Goal: Transaction & Acquisition: Purchase product/service

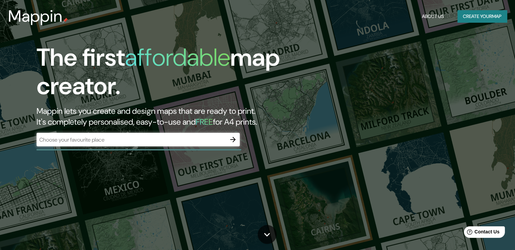
click at [175, 133] on div "​" at bounding box center [138, 140] width 203 height 14
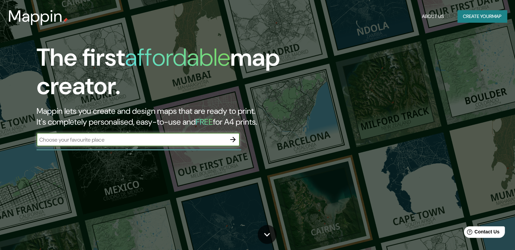
click at [169, 136] on input "text" at bounding box center [131, 140] width 189 height 8
type input "[PERSON_NAME] 5537"
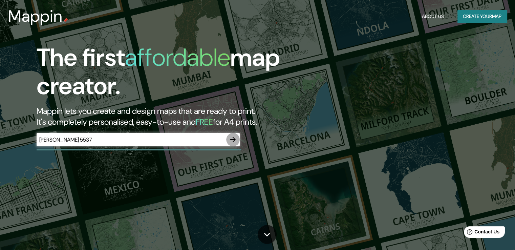
click at [233, 141] on icon "button" at bounding box center [232, 139] width 5 height 5
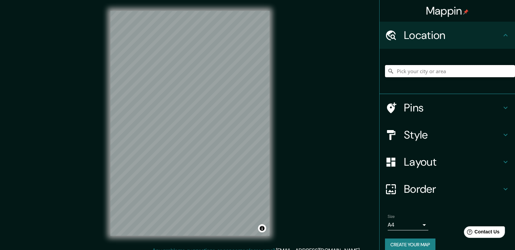
click at [429, 68] on input "Pick your city or area" at bounding box center [450, 71] width 130 height 12
click at [438, 26] on div "Location" at bounding box center [446, 35] width 135 height 27
click at [434, 71] on input "Pick your city or area" at bounding box center [450, 71] width 130 height 12
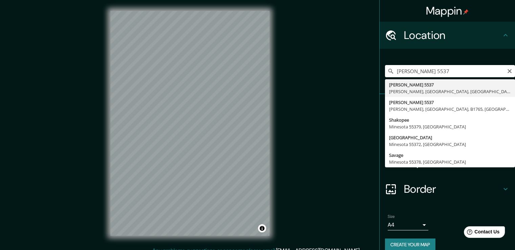
type input "[PERSON_NAME][STREET_ADDRESS][PERSON_NAME]"
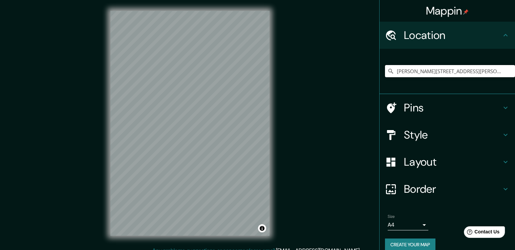
scroll to position [9, 0]
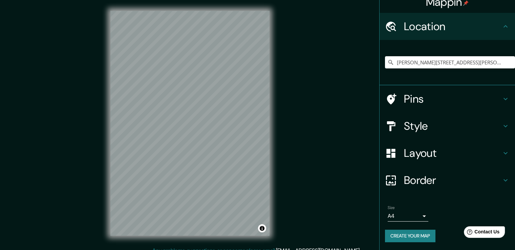
click at [425, 94] on h4 "Pins" at bounding box center [452, 99] width 97 height 14
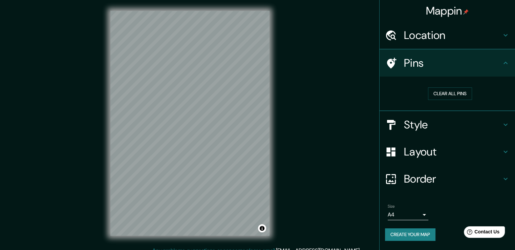
scroll to position [0, 0]
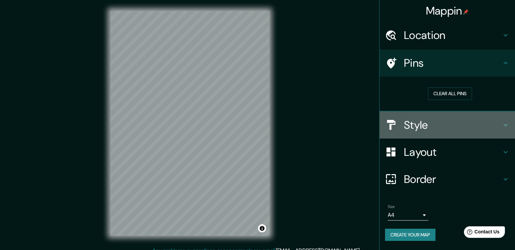
click at [436, 132] on div "Style" at bounding box center [446, 124] width 135 height 27
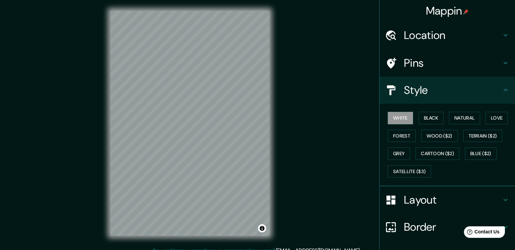
click at [436, 132] on button "Wood ($2)" at bounding box center [439, 136] width 37 height 13
click at [432, 118] on button "Black" at bounding box center [430, 118] width 25 height 13
click at [450, 117] on button "Natural" at bounding box center [464, 118] width 31 height 13
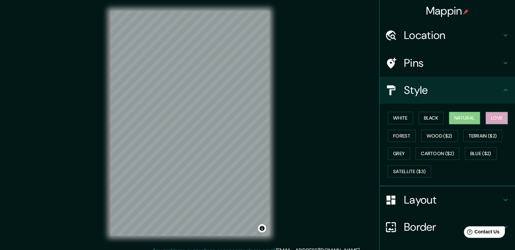
click at [500, 119] on button "Love" at bounding box center [496, 118] width 22 height 13
click at [395, 135] on button "Forest" at bounding box center [401, 136] width 28 height 13
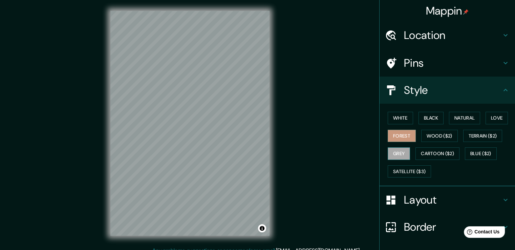
click at [396, 154] on button "Grey" at bounding box center [398, 153] width 22 height 13
click at [429, 152] on button "Cartoon ($2)" at bounding box center [437, 153] width 44 height 13
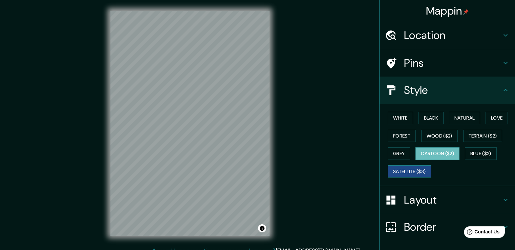
click at [411, 172] on button "Satellite ($3)" at bounding box center [408, 171] width 43 height 13
click at [453, 120] on button "Natural" at bounding box center [464, 118] width 31 height 13
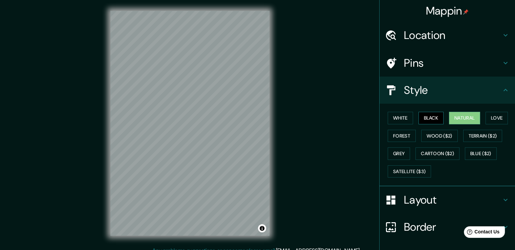
click at [429, 119] on button "Black" at bounding box center [430, 118] width 25 height 13
click at [429, 130] on button "Wood ($2)" at bounding box center [439, 136] width 37 height 13
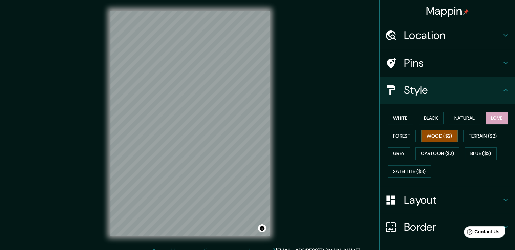
click at [488, 115] on button "Love" at bounding box center [496, 118] width 22 height 13
click at [451, 202] on h4 "Layout" at bounding box center [452, 200] width 97 height 14
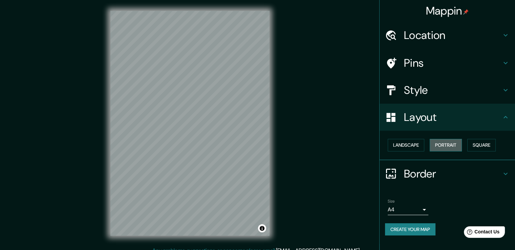
click at [449, 140] on button "Portrait" at bounding box center [445, 145] width 32 height 13
click at [397, 143] on button "Landscape" at bounding box center [405, 145] width 37 height 13
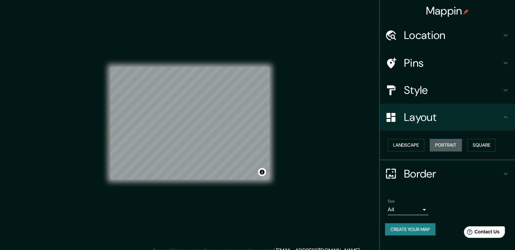
click at [457, 142] on button "Portrait" at bounding box center [445, 145] width 32 height 13
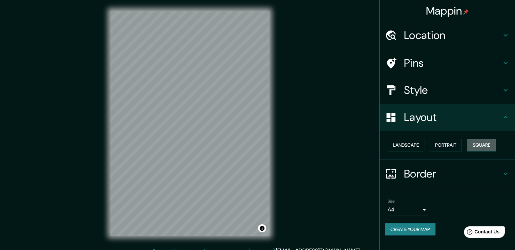
click at [488, 144] on button "Square" at bounding box center [481, 145] width 28 height 13
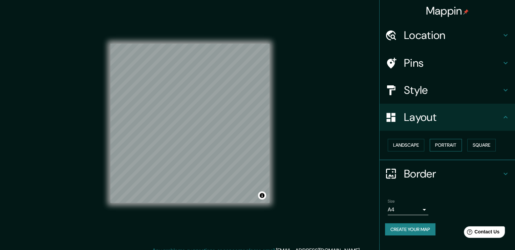
click at [457, 147] on button "Portrait" at bounding box center [445, 145] width 32 height 13
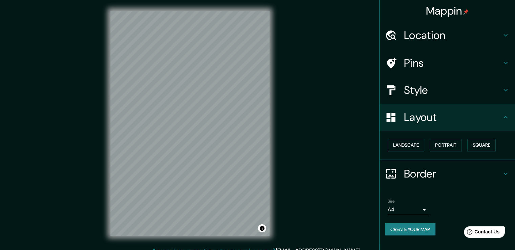
click at [440, 167] on h4 "Border" at bounding box center [452, 174] width 97 height 14
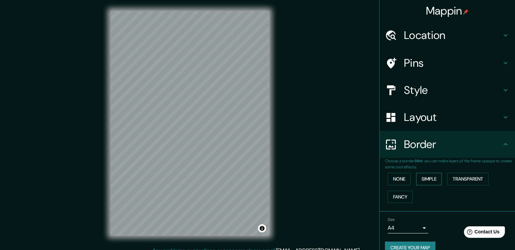
click at [428, 180] on button "Simple" at bounding box center [429, 179] width 26 height 13
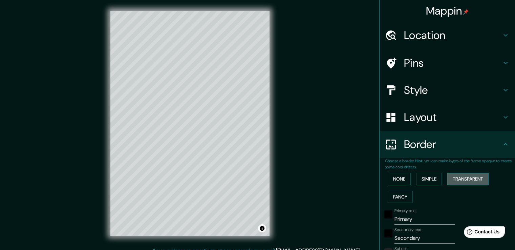
click at [468, 181] on button "Transparent" at bounding box center [467, 179] width 41 height 13
click at [392, 198] on button "Fancy" at bounding box center [399, 196] width 25 height 13
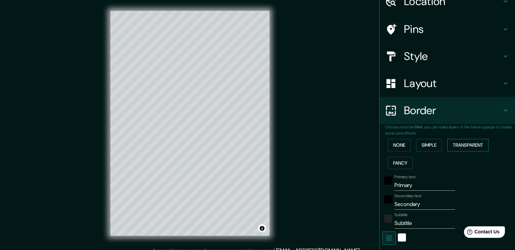
click at [465, 141] on button "Transparent" at bounding box center [467, 145] width 41 height 13
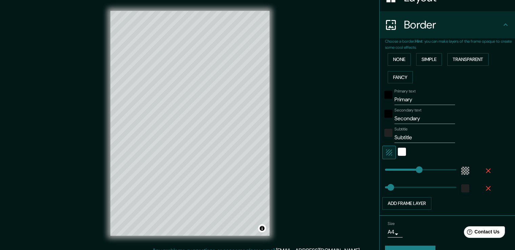
scroll to position [134, 0]
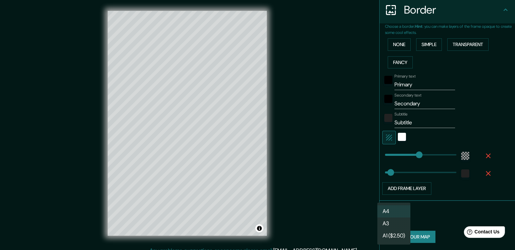
click at [389, 220] on body "Mappin Location Lascano 5537, Monte Castro, Buenos Aires, C1408, Argentina Pins…" at bounding box center [257, 125] width 515 height 250
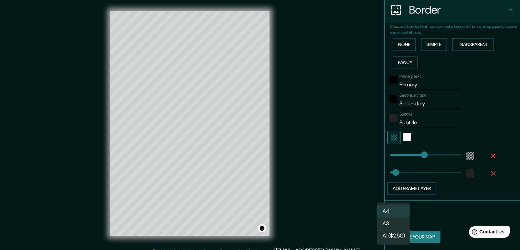
click at [428, 205] on div at bounding box center [260, 125] width 520 height 250
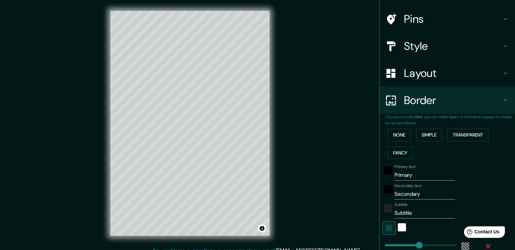
scroll to position [0, 0]
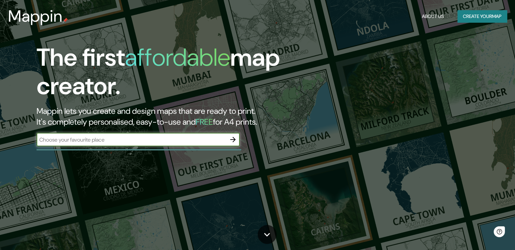
click at [175, 139] on input "text" at bounding box center [131, 140] width 189 height 8
type input "[PERSON_NAME] 5537"
click at [235, 140] on icon "button" at bounding box center [233, 139] width 8 height 8
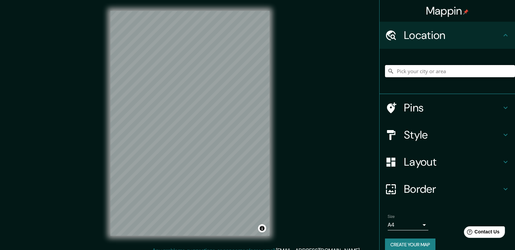
click at [460, 71] on input "Pick your city or area" at bounding box center [450, 71] width 130 height 12
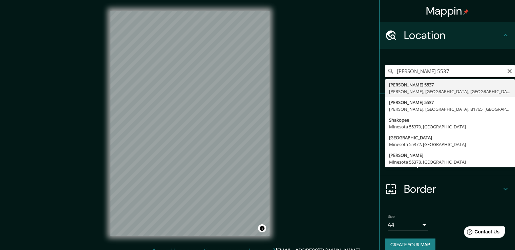
type input "[PERSON_NAME][STREET_ADDRESS][PERSON_NAME]"
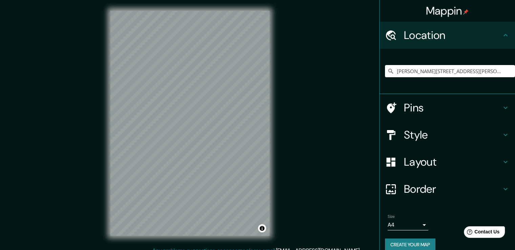
click at [425, 135] on h4 "Style" at bounding box center [452, 135] width 97 height 14
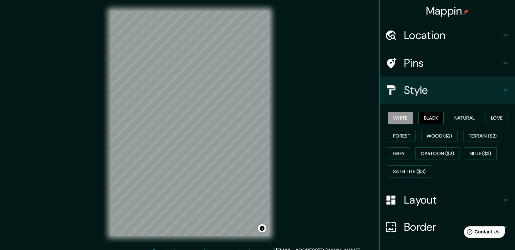
click at [424, 118] on button "Black" at bounding box center [430, 118] width 25 height 13
click at [396, 118] on button "White" at bounding box center [399, 118] width 25 height 13
click at [466, 119] on button "Natural" at bounding box center [464, 118] width 31 height 13
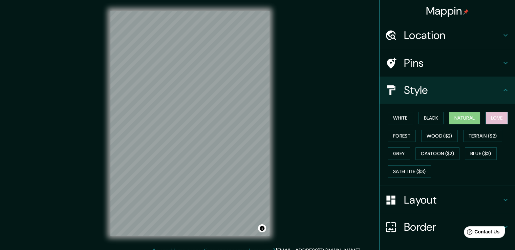
click at [489, 118] on button "Love" at bounding box center [496, 118] width 22 height 13
click at [401, 114] on button "White" at bounding box center [399, 118] width 25 height 13
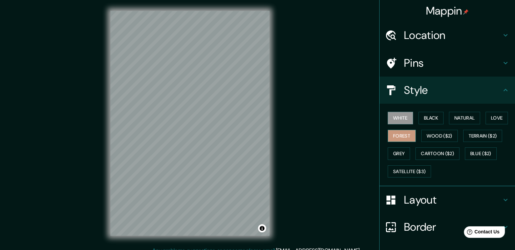
click at [403, 130] on button "Forest" at bounding box center [401, 136] width 28 height 13
click at [445, 205] on h4 "Layout" at bounding box center [452, 200] width 97 height 14
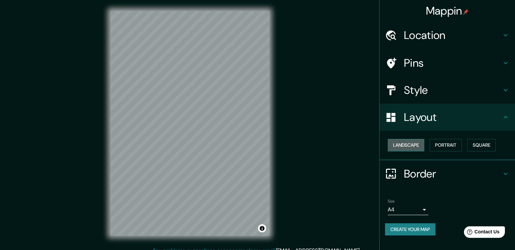
click at [421, 146] on button "Landscape" at bounding box center [405, 145] width 37 height 13
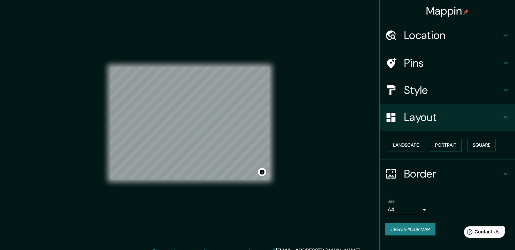
click at [442, 144] on button "Portrait" at bounding box center [445, 145] width 32 height 13
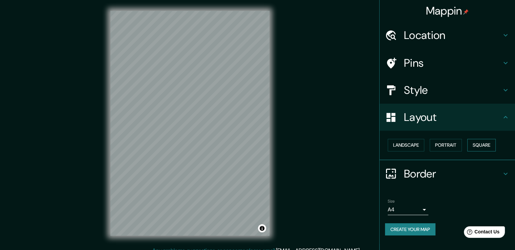
click at [485, 143] on button "Square" at bounding box center [481, 145] width 28 height 13
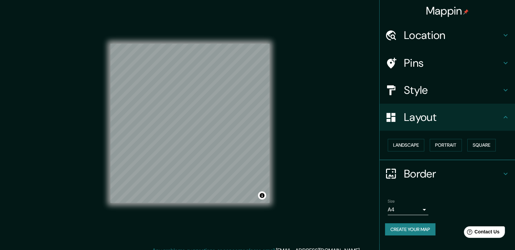
click at [468, 143] on div "Landscape [GEOGRAPHIC_DATA]" at bounding box center [450, 145] width 130 height 18
click at [466, 143] on div "Landscape [GEOGRAPHIC_DATA]" at bounding box center [450, 145] width 130 height 18
click at [426, 145] on div "Landscape [GEOGRAPHIC_DATA]" at bounding box center [450, 145] width 130 height 18
click at [443, 144] on button "Portrait" at bounding box center [445, 145] width 32 height 13
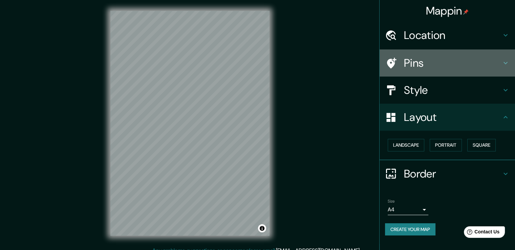
click at [431, 69] on h4 "Pins" at bounding box center [452, 63] width 97 height 14
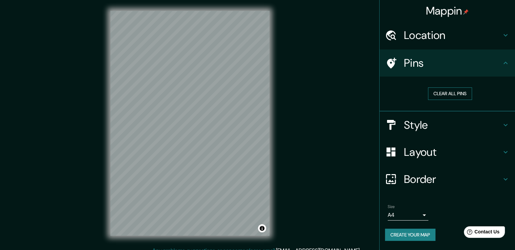
click at [439, 95] on button "Clear all pins" at bounding box center [450, 93] width 44 height 13
click at [415, 64] on h4 "Pins" at bounding box center [452, 63] width 97 height 14
click at [438, 34] on h4 "Location" at bounding box center [452, 35] width 97 height 14
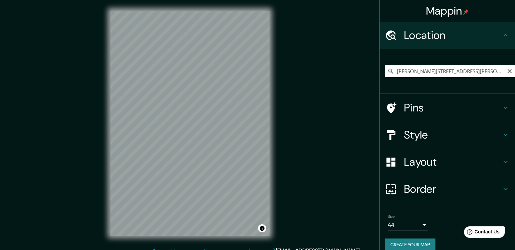
click at [427, 68] on input "[PERSON_NAME][STREET_ADDRESS][PERSON_NAME]" at bounding box center [450, 71] width 130 height 12
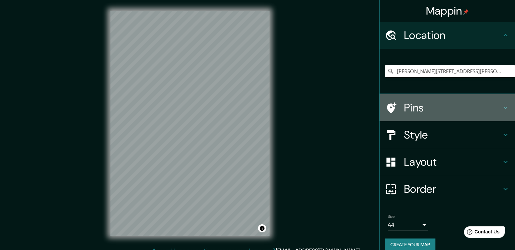
click at [392, 105] on div at bounding box center [394, 108] width 19 height 12
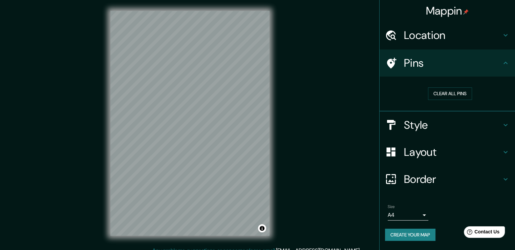
click at [395, 57] on icon at bounding box center [391, 63] width 12 height 12
click at [434, 94] on button "Clear all pins" at bounding box center [450, 93] width 44 height 13
click at [424, 234] on button "Create your map" at bounding box center [410, 234] width 50 height 13
click at [423, 235] on div "Create your map" at bounding box center [447, 234] width 124 height 13
click at [422, 232] on button "Create your map" at bounding box center [410, 234] width 50 height 13
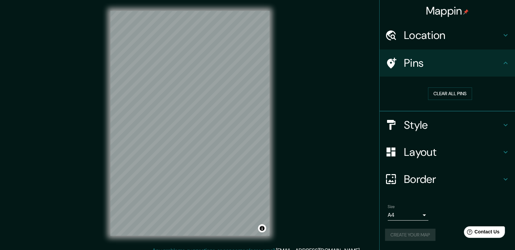
click at [409, 233] on div "Create your map" at bounding box center [447, 234] width 124 height 13
